Goal: Check status: Check status

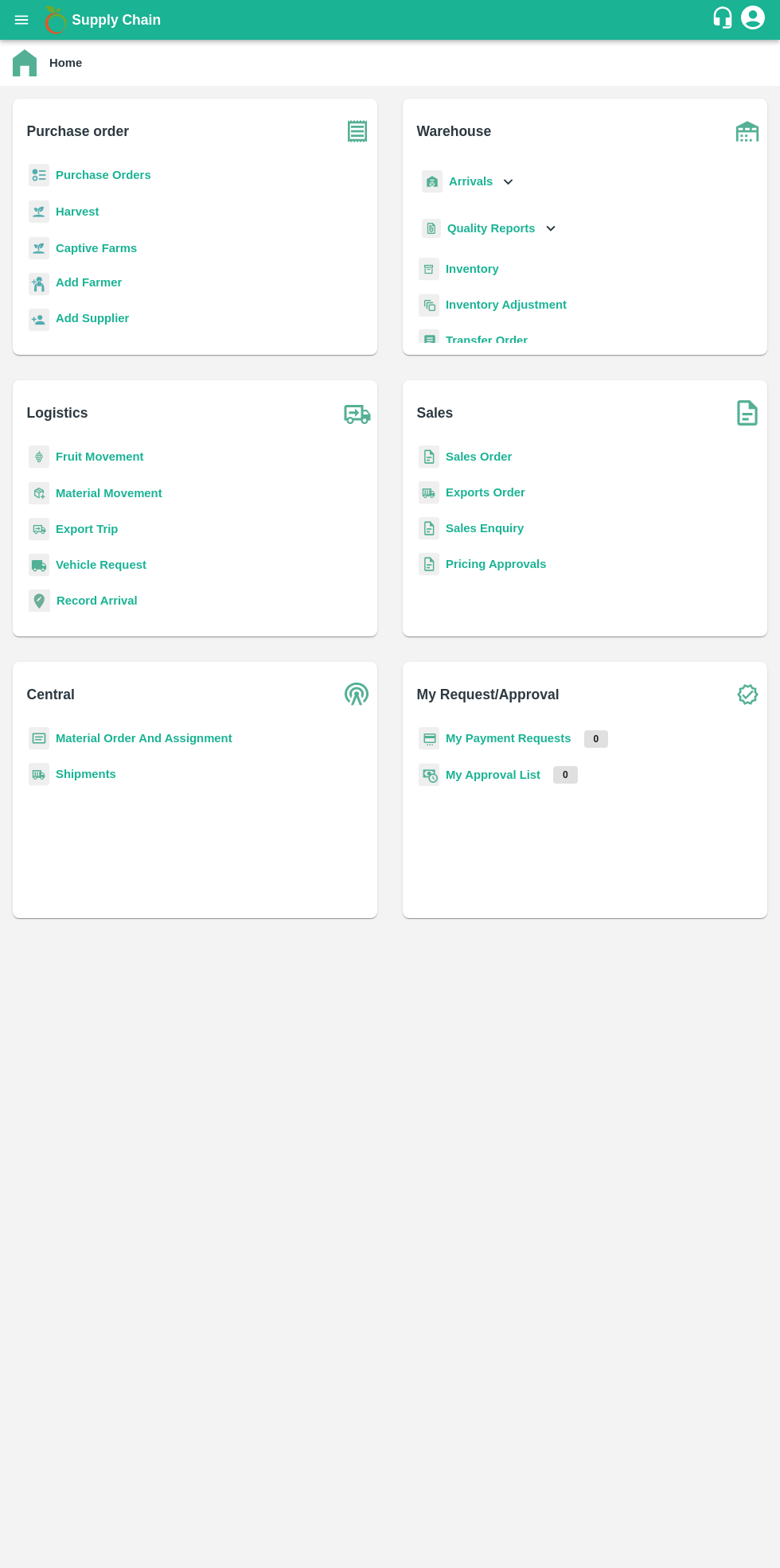
click at [128, 173] on b "Purchase Orders" at bounding box center [103, 175] width 95 height 13
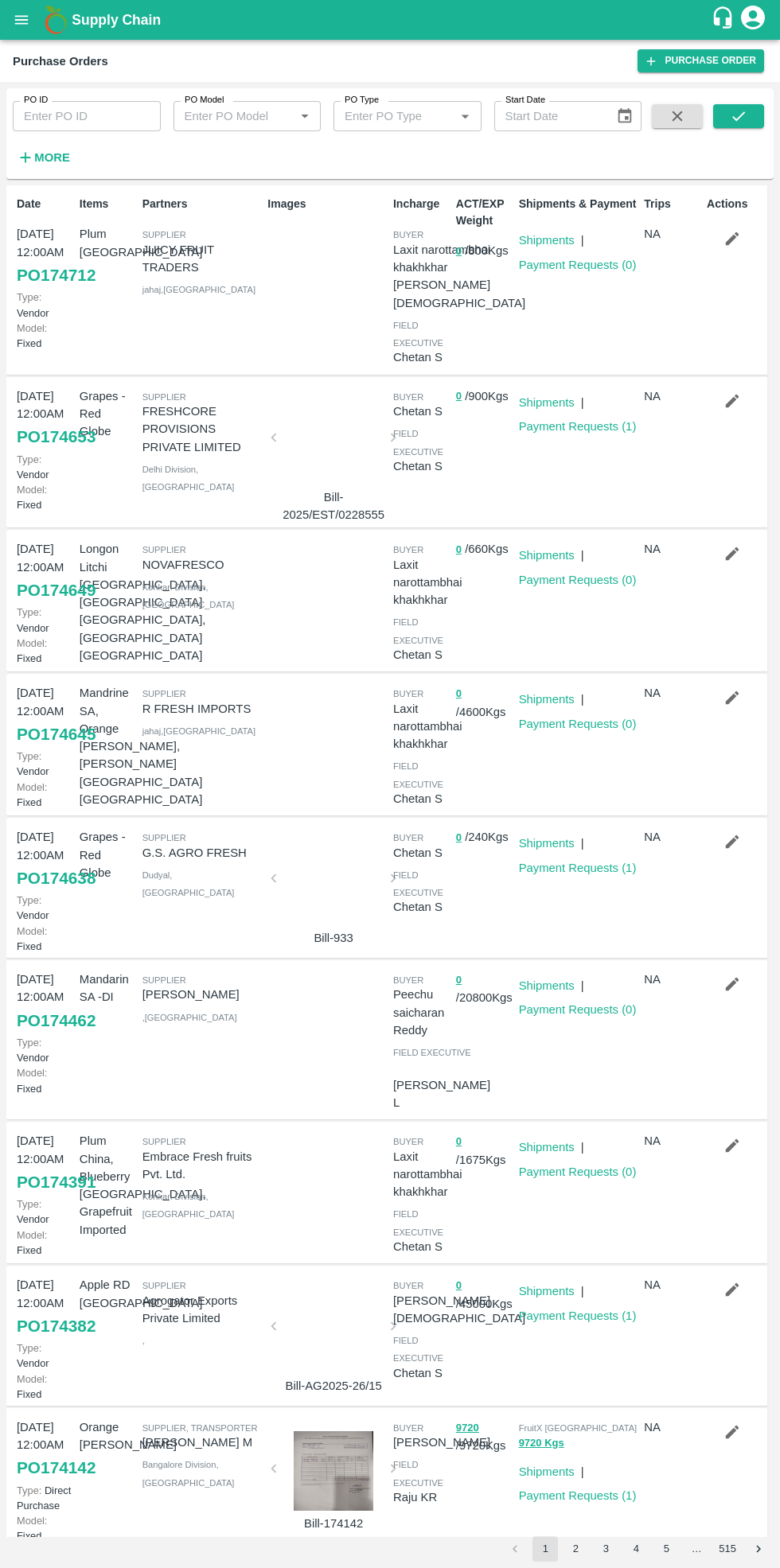
click at [593, 433] on link "Payment Requests ( 1 )" at bounding box center [577, 427] width 117 height 13
click at [583, 865] on link "Payment Requests ( 1 )" at bounding box center [577, 868] width 117 height 13
